Goal: Answer question/provide support

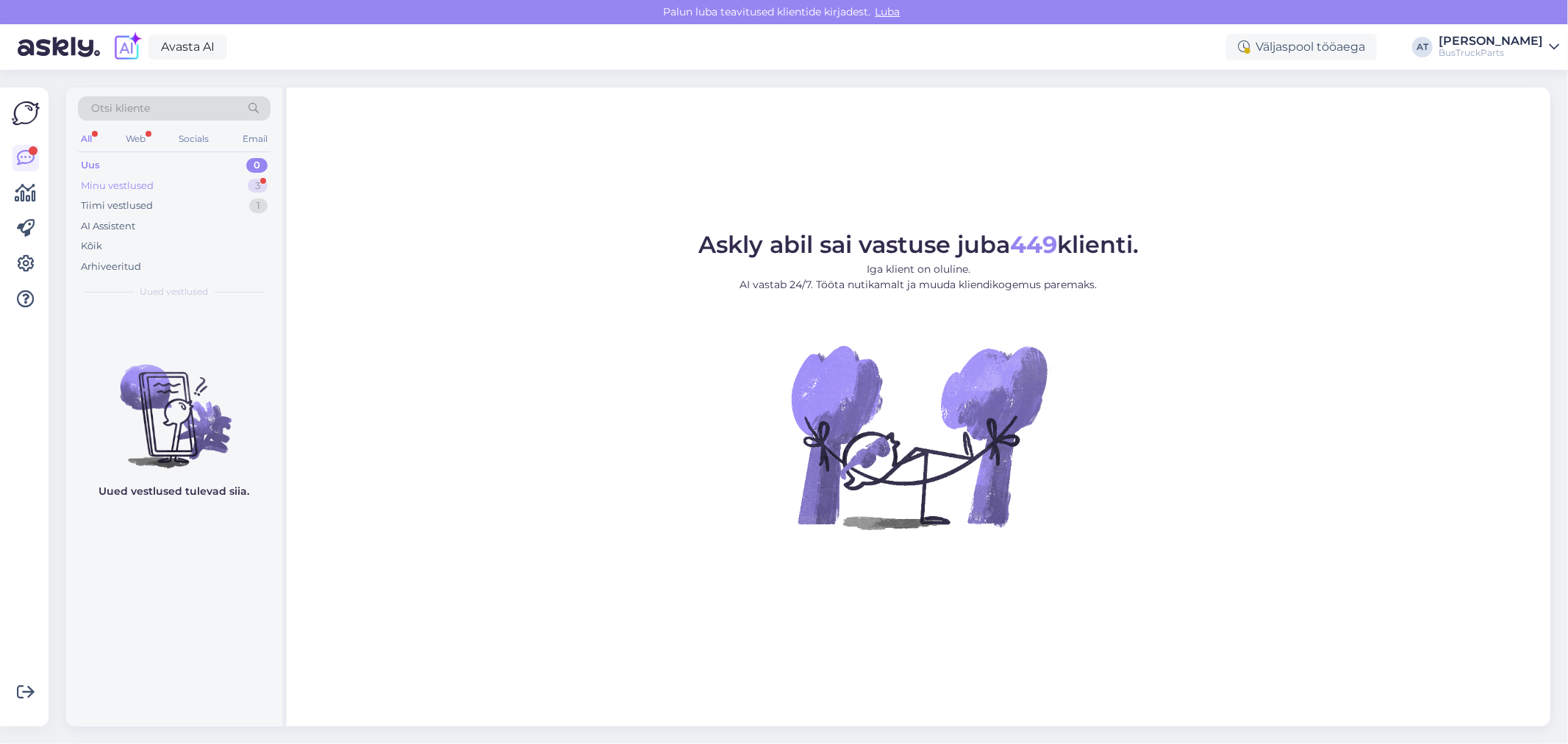
click at [172, 186] on div "Minu vestlused 3" at bounding box center [174, 186] width 192 height 21
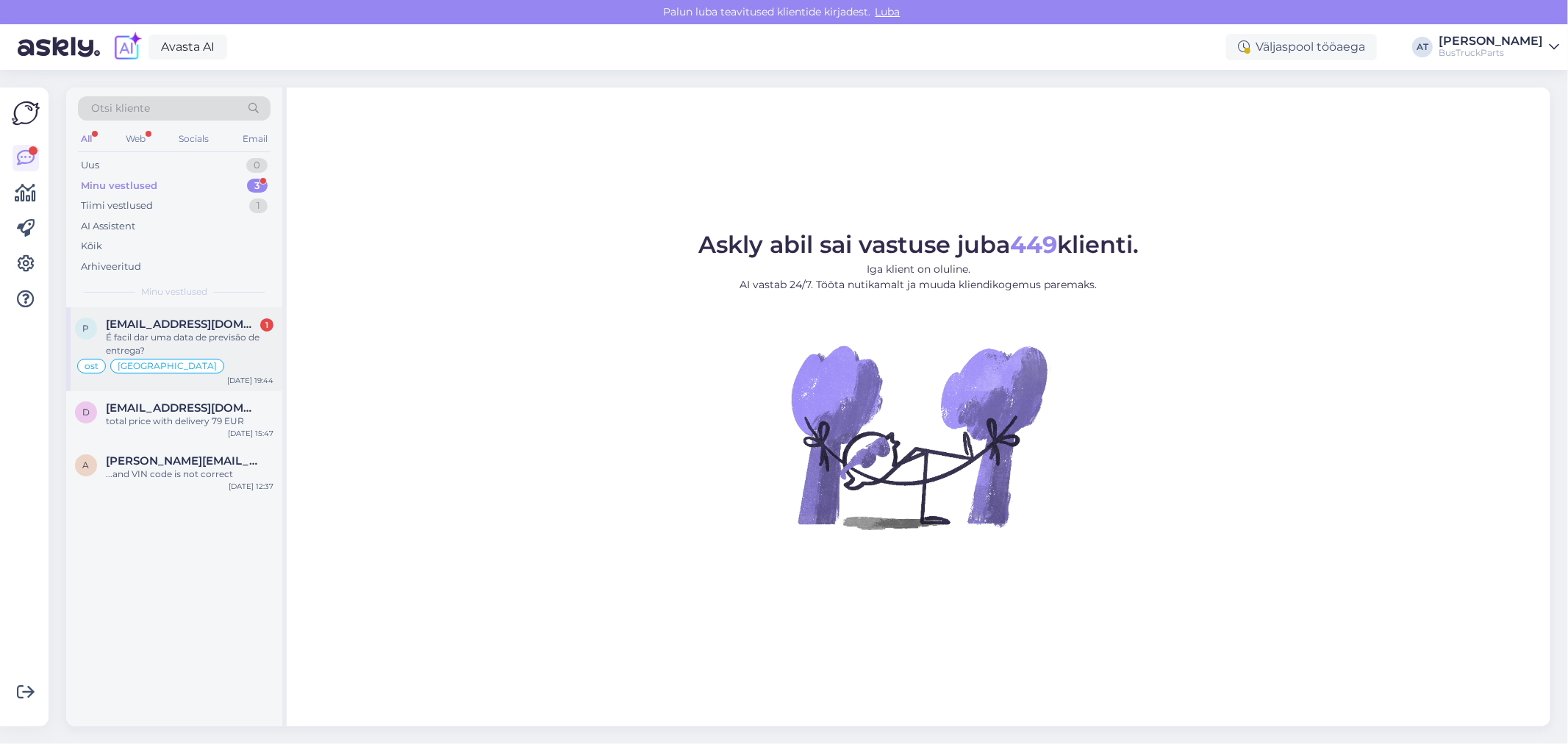
click at [180, 332] on div "É facil dar uma data de previsão de entrega?" at bounding box center [190, 344] width 168 height 27
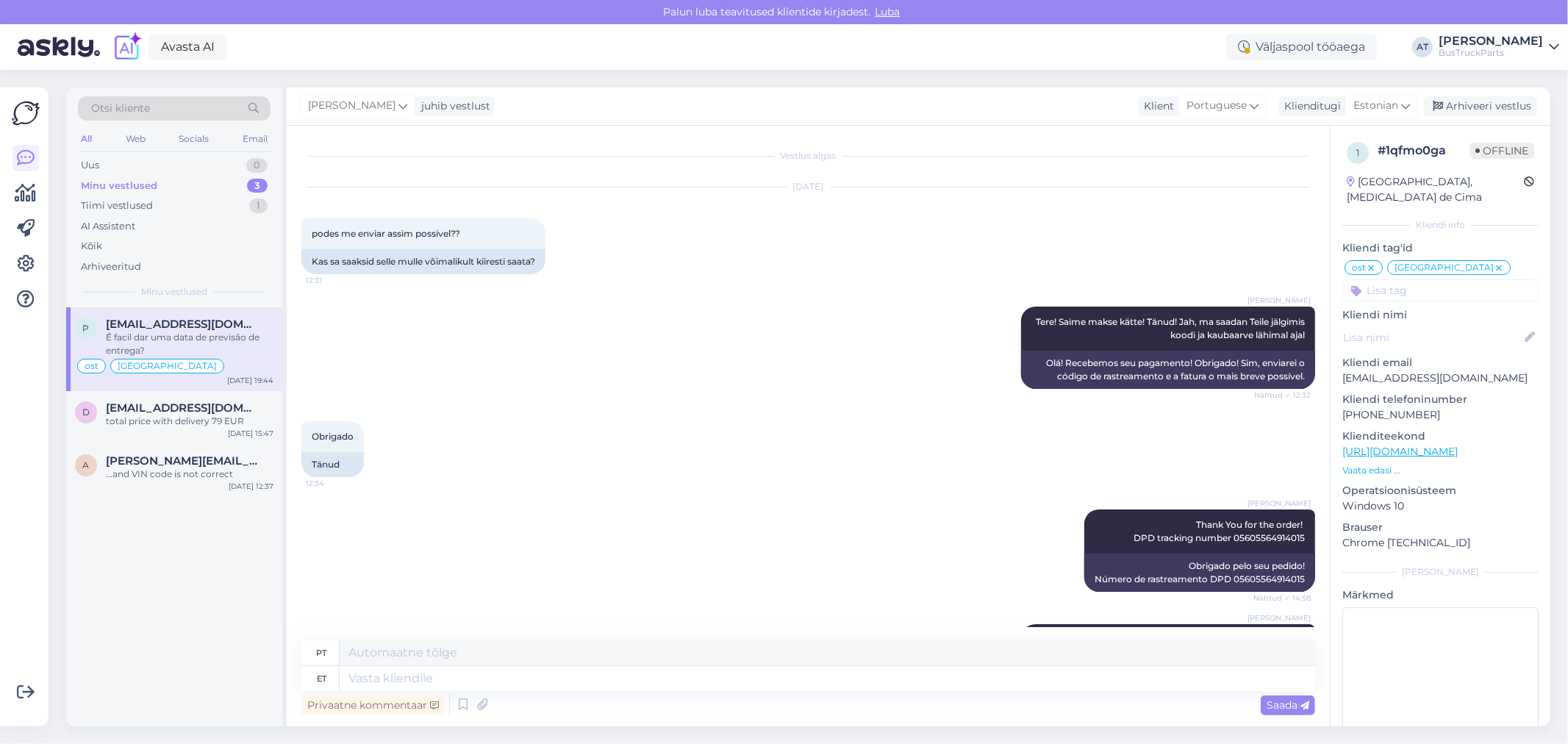
scroll to position [10097, 0]
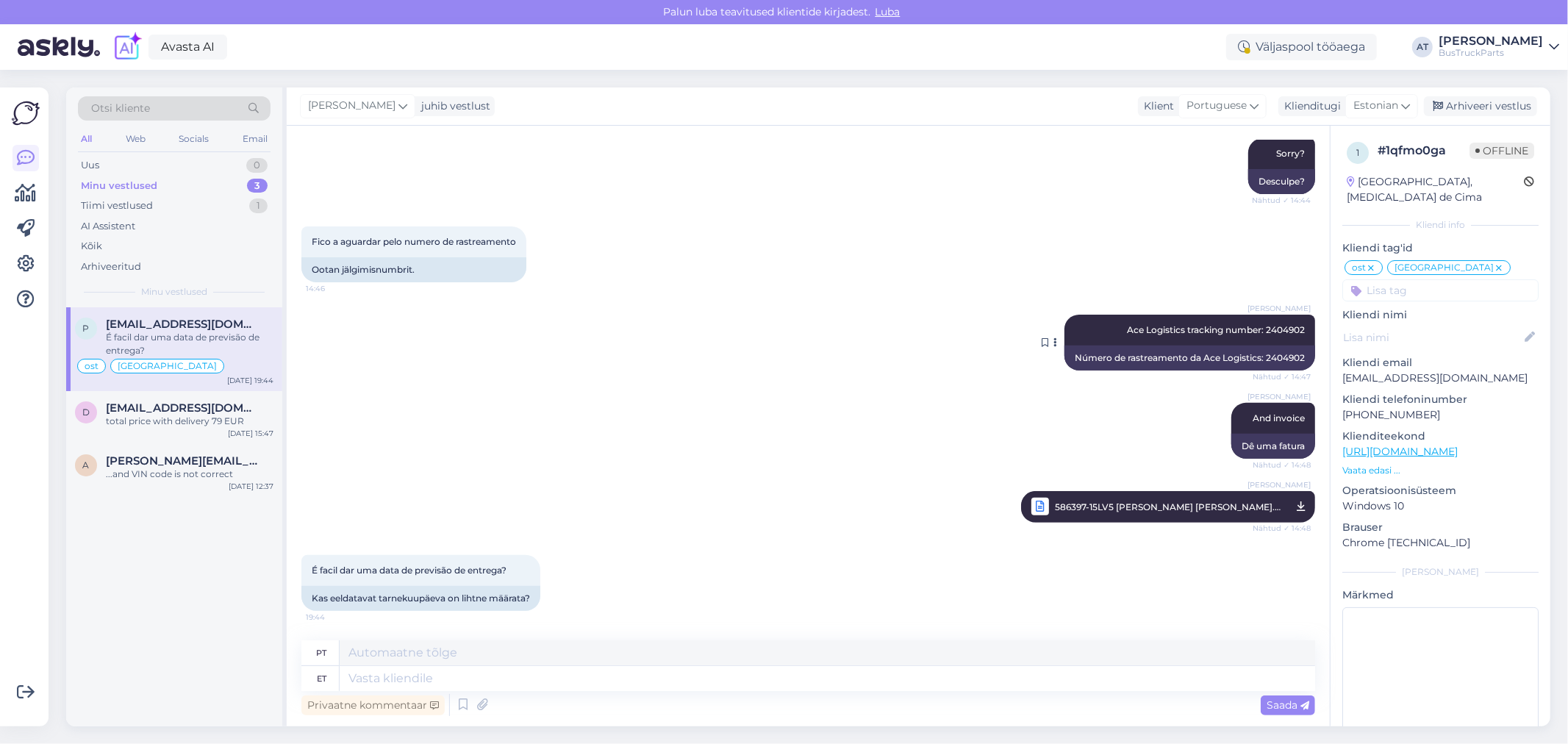
click at [1278, 357] on div "Número de rastreamento da Ace Logistics: 2404902" at bounding box center [1190, 357] width 251 height 25
copy div "2404902"
click at [426, 673] on textarea at bounding box center [827, 678] width 976 height 25
type textarea "I g"
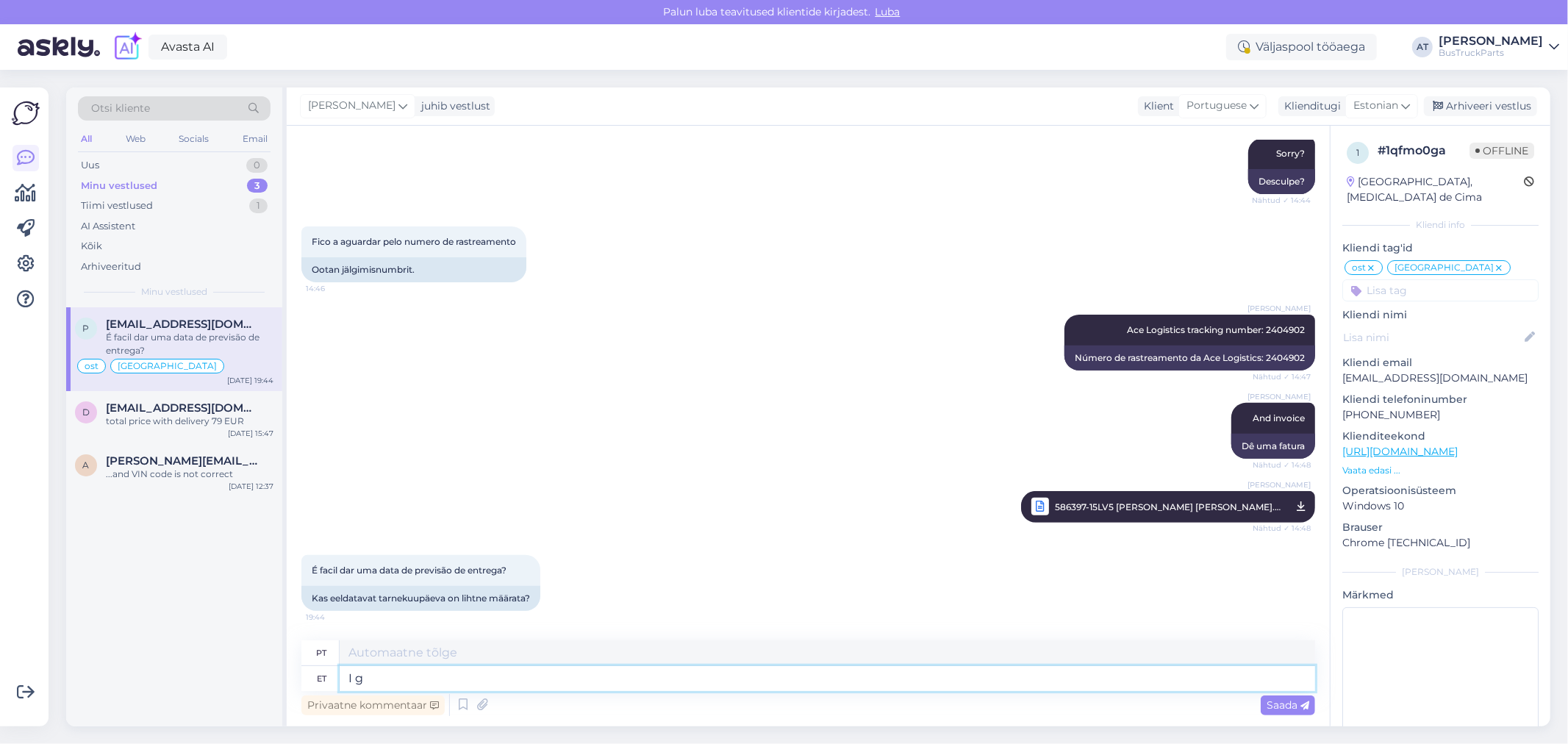
type textarea "EU"
type textarea "I guess 7"
type textarea "Eu acho"
type textarea "I guess 7-9"
type textarea "Acho que 7-9"
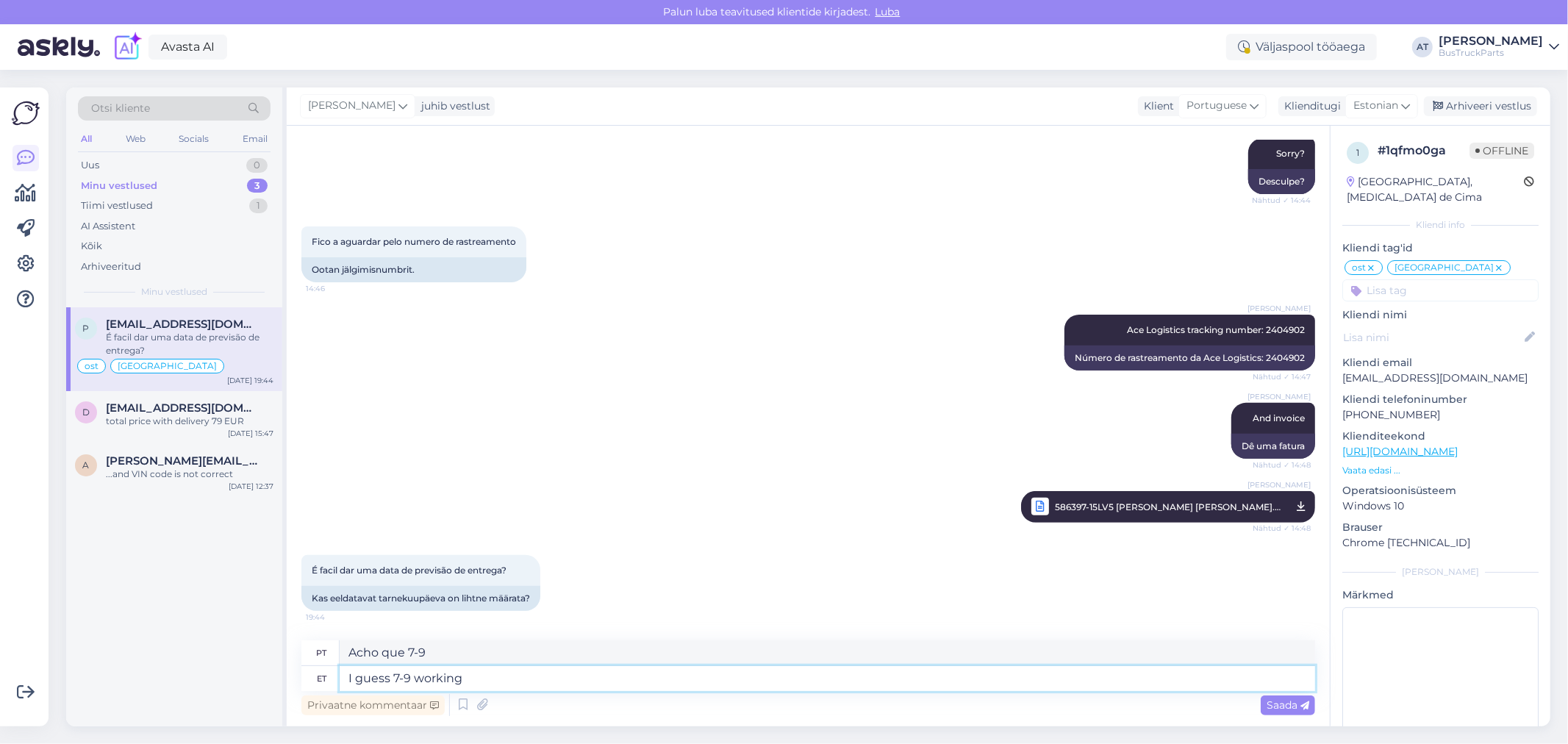
type textarea "I guess 7-9 working"
type textarea "Acho que 7-9 trabalhando"
type textarea "I guess 7-9 working days"
type textarea "Acho que 7 a 9 [PERSON_NAME] úteis"
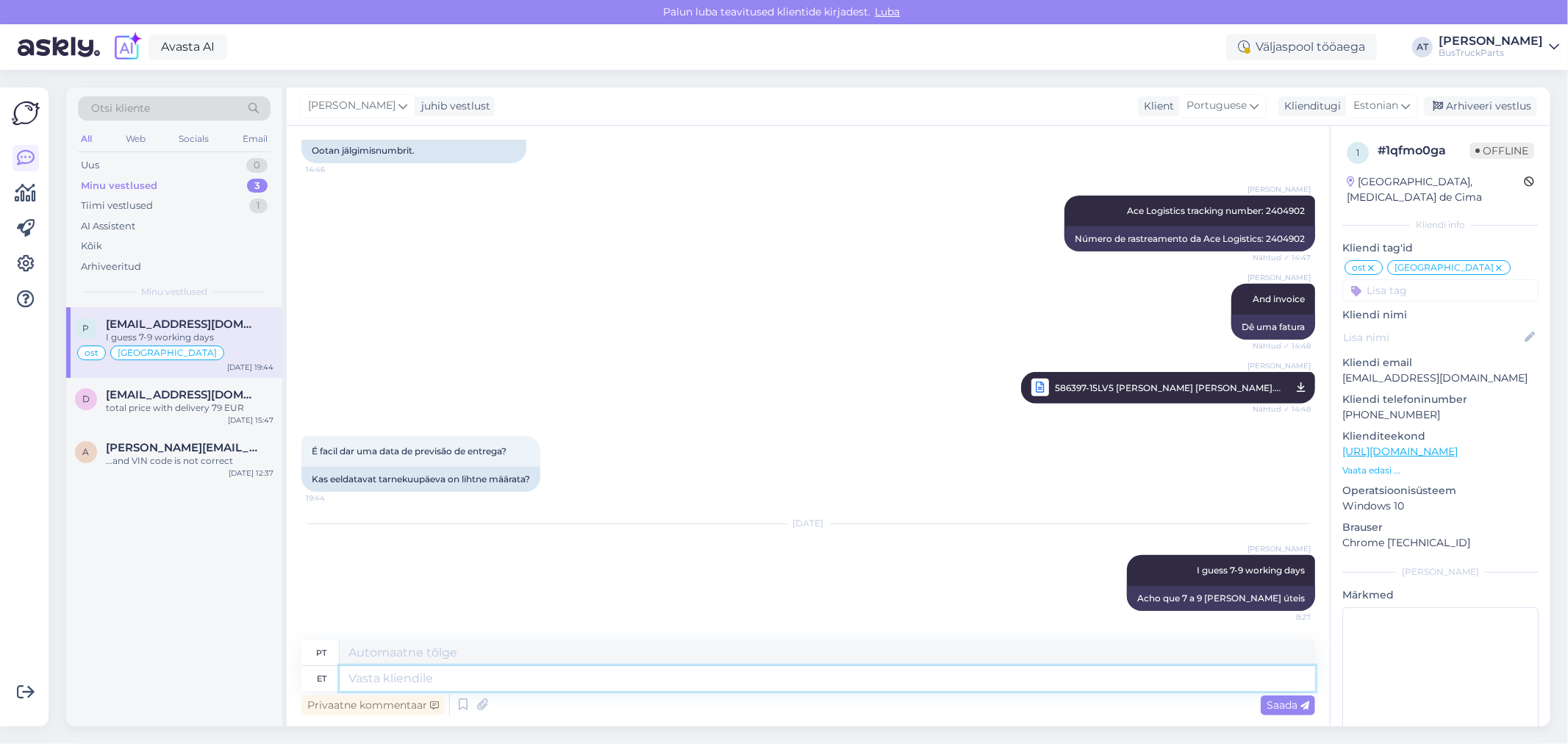
scroll to position [10216, 0]
